Goal: Information Seeking & Learning: Learn about a topic

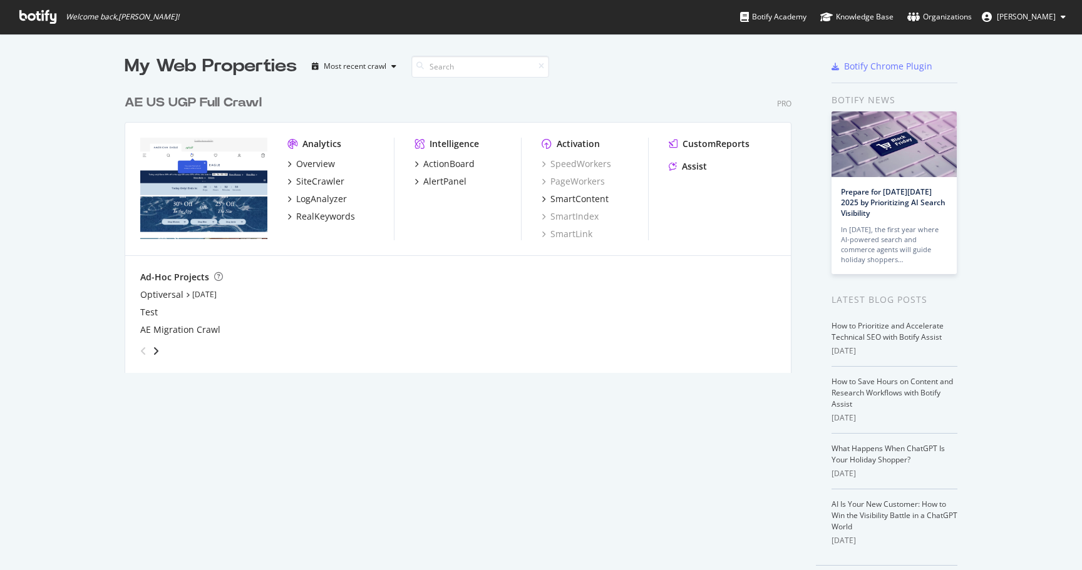
scroll to position [570, 1082]
click at [315, 216] on div "RealKeywords" at bounding box center [325, 216] width 59 height 13
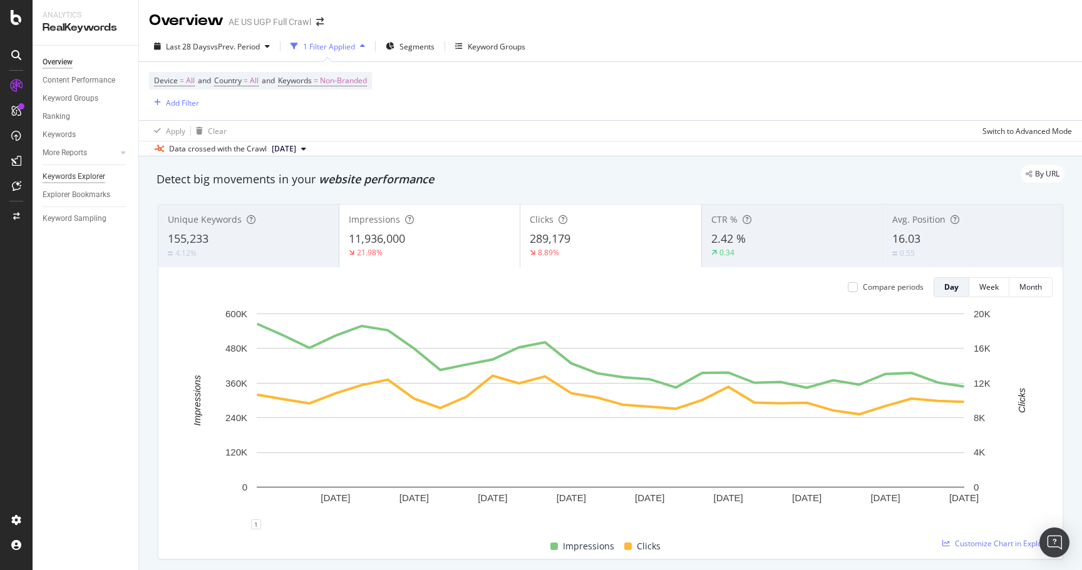
click at [71, 172] on div "Keywords Explorer" at bounding box center [74, 176] width 63 height 13
